Goal: Subscribe to service/newsletter

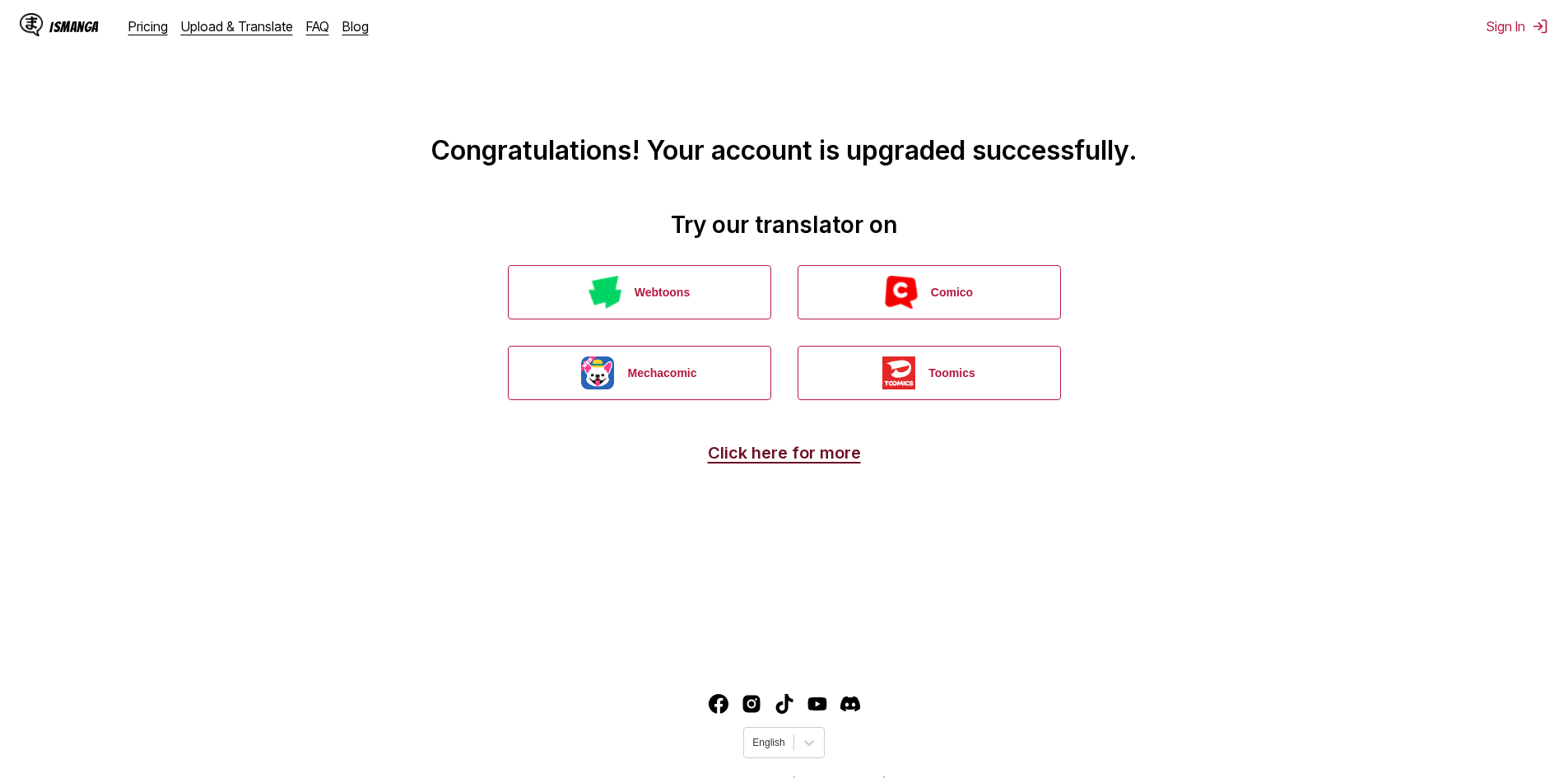
click at [829, 450] on link "Click here for more" at bounding box center [784, 453] width 153 height 20
